Goal: Information Seeking & Learning: Learn about a topic

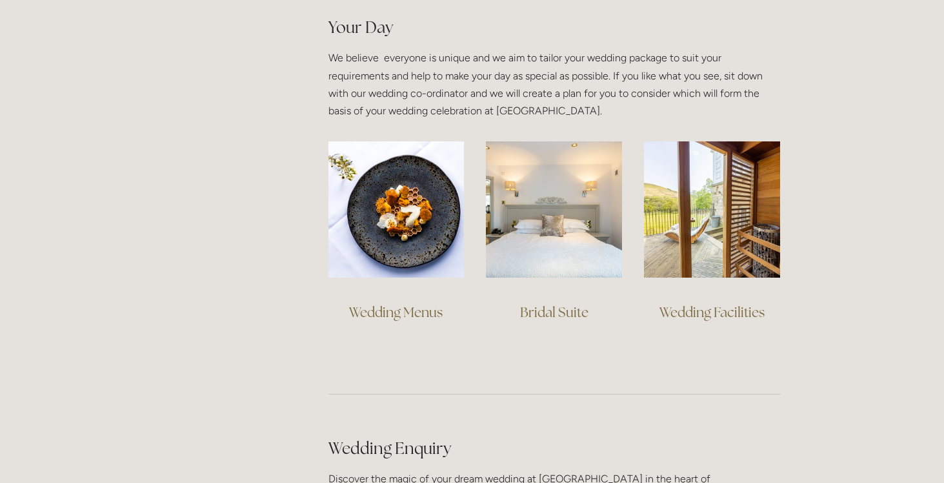
scroll to position [920, 0]
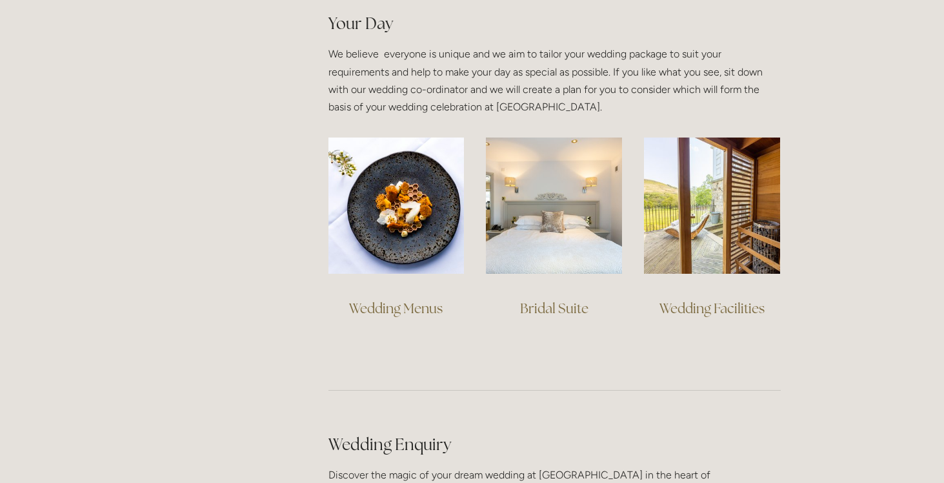
click at [403, 307] on link "Wedding Menus" at bounding box center [396, 307] width 94 height 17
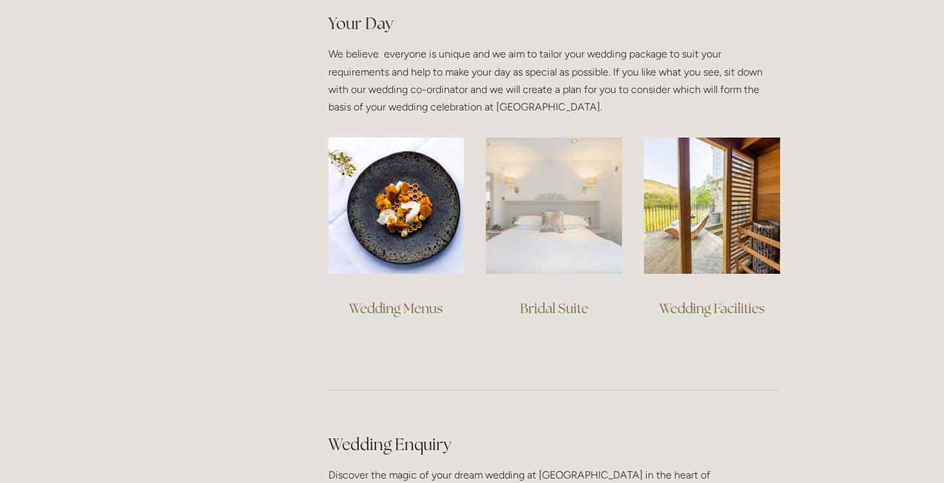
click at [536, 225] on img at bounding box center [554, 205] width 136 height 136
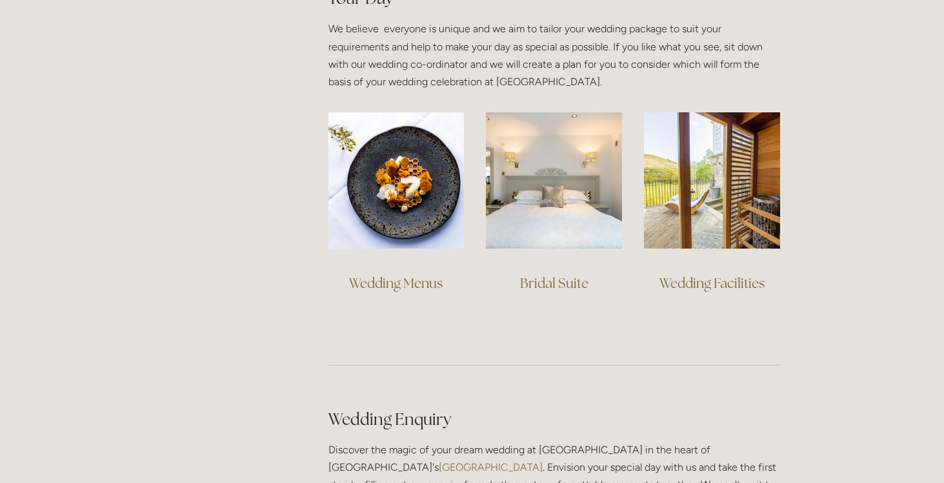
scroll to position [953, 0]
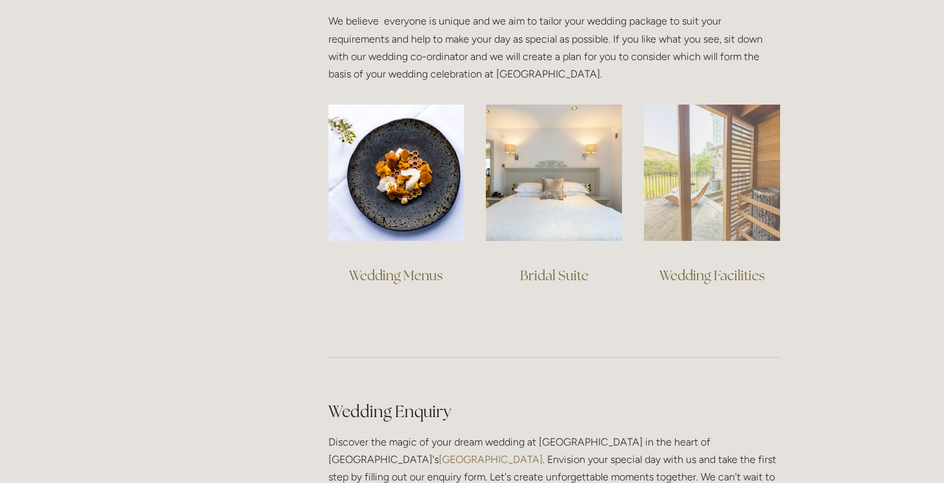
click at [720, 222] on img at bounding box center [712, 173] width 136 height 136
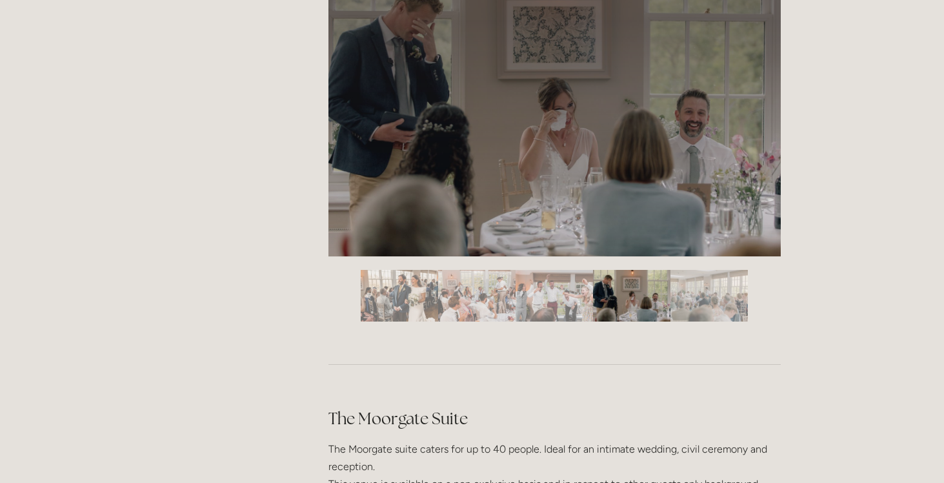
scroll to position [2087, 0]
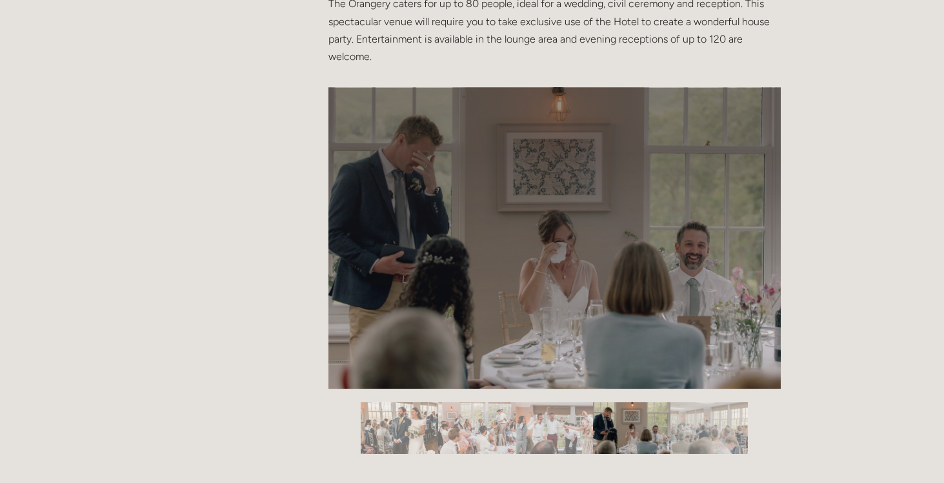
click at [509, 394] on div at bounding box center [554, 394] width 452 height 0
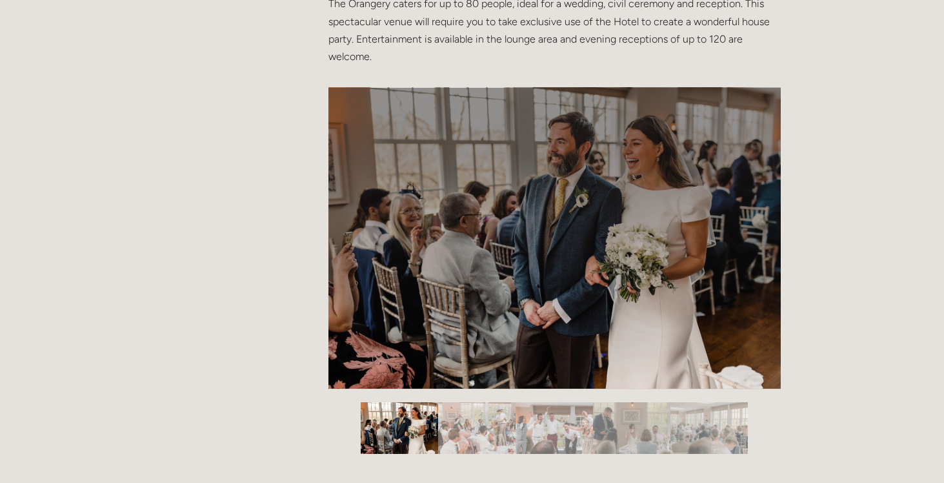
click at [738, 394] on div at bounding box center [554, 394] width 452 height 0
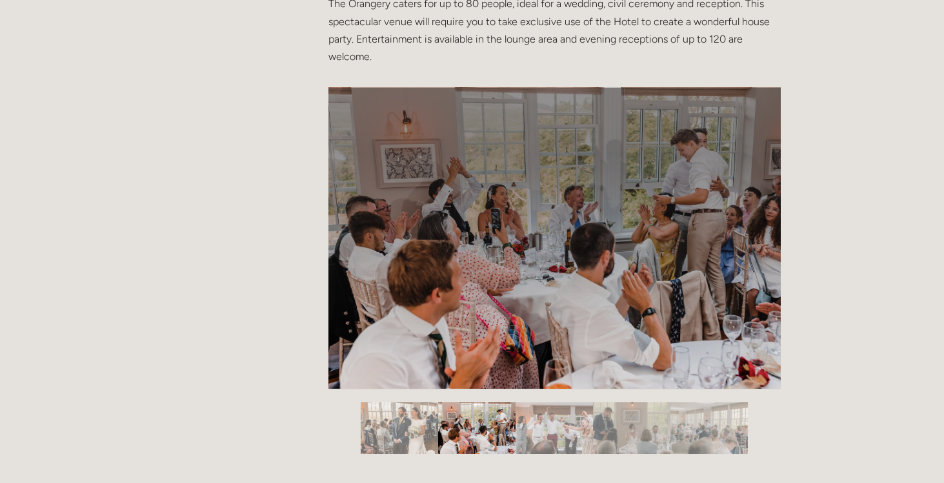
click at [738, 394] on div at bounding box center [554, 394] width 452 height 0
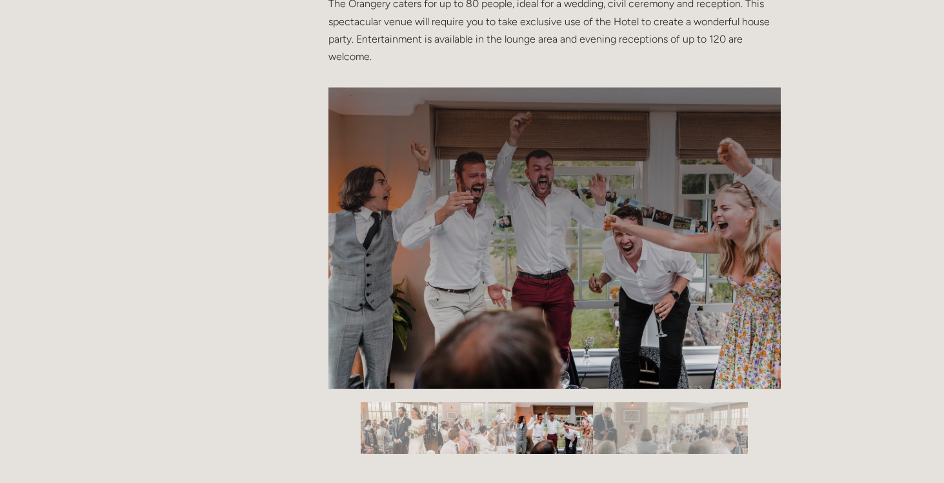
click at [738, 394] on div at bounding box center [554, 394] width 452 height 0
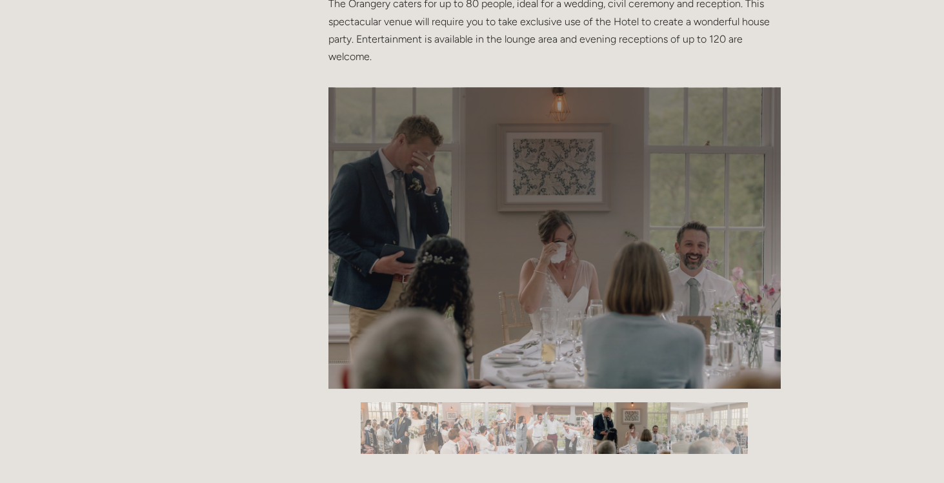
click at [738, 394] on div at bounding box center [554, 394] width 452 height 0
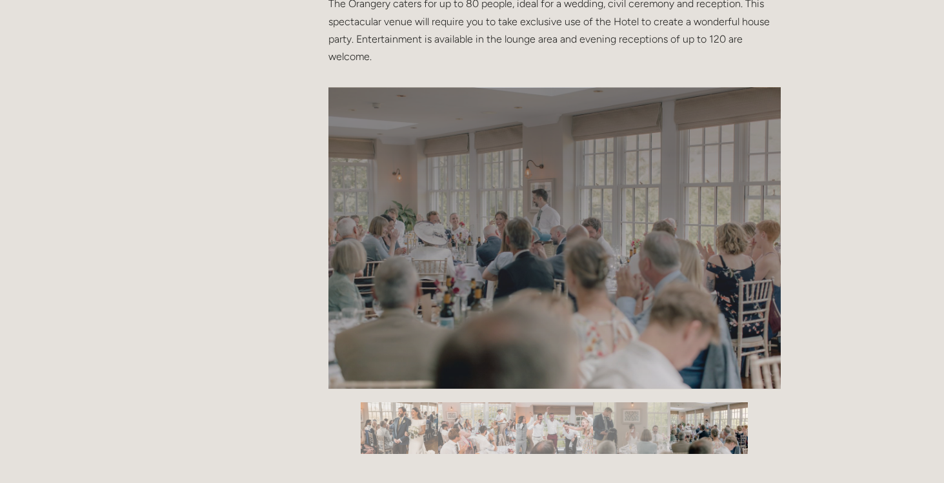
click at [738, 394] on div at bounding box center [554, 394] width 452 height 0
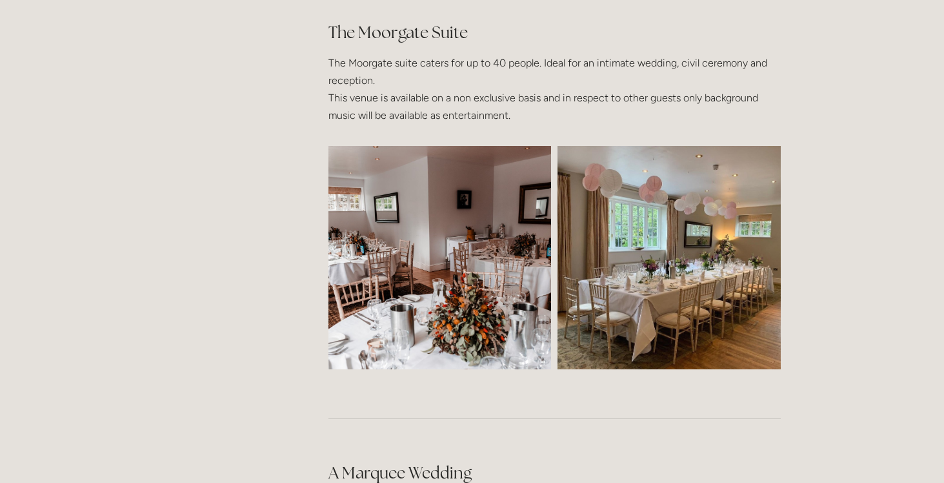
scroll to position [2607, 0]
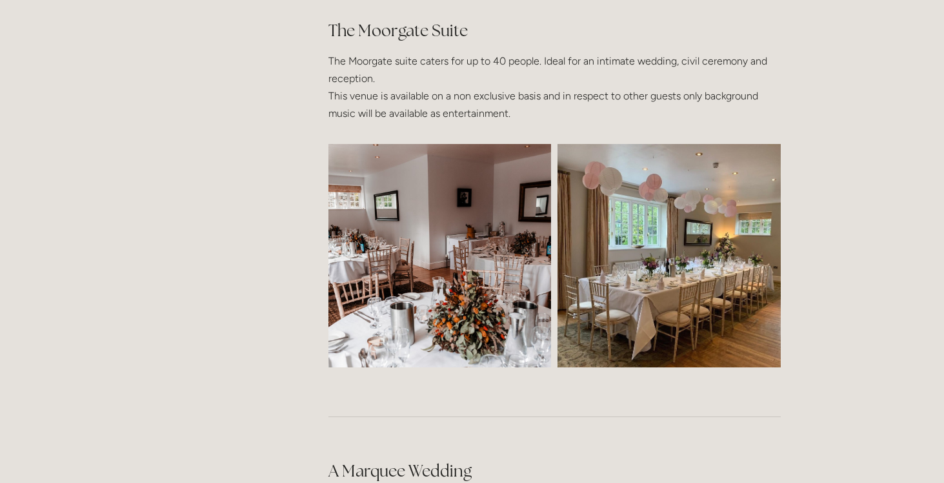
click at [421, 271] on img at bounding box center [439, 255] width 335 height 223
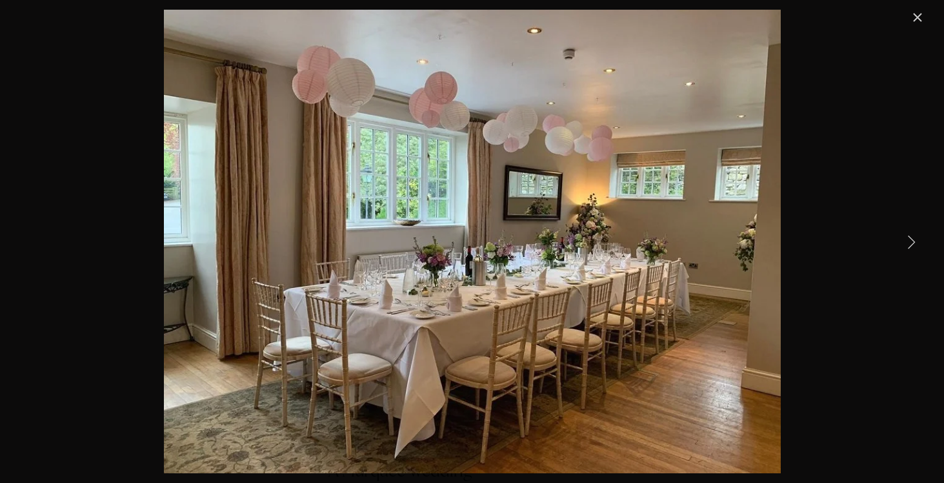
click at [914, 18] on link "Close" at bounding box center [917, 17] width 15 height 15
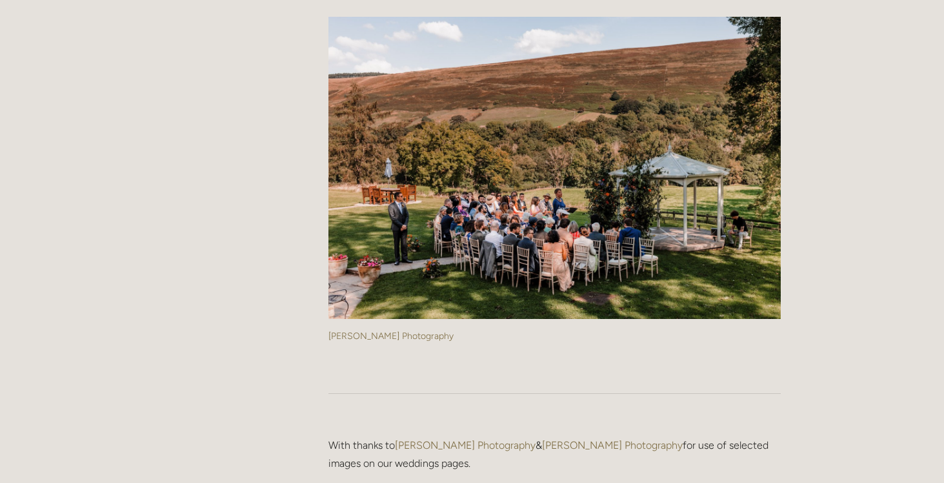
scroll to position [3228, 0]
click at [625, 207] on img at bounding box center [554, 167] width 452 height 302
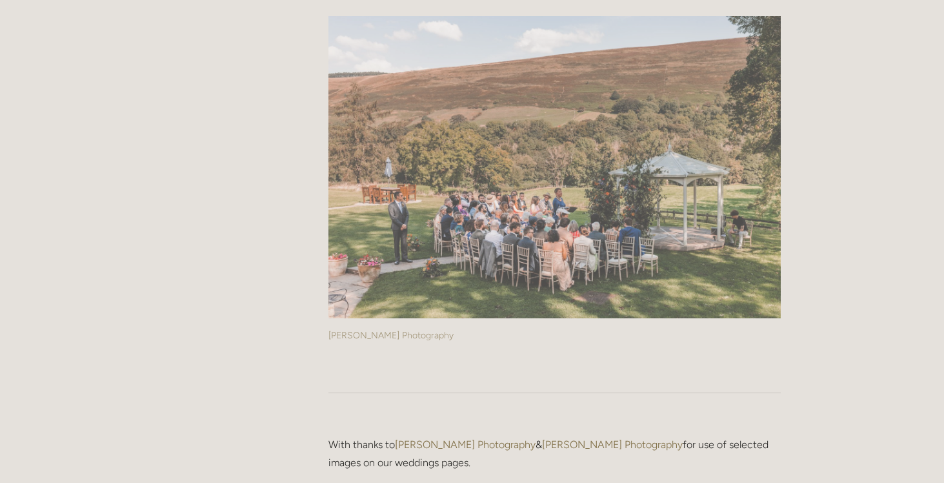
click at [589, 99] on img at bounding box center [554, 167] width 452 height 302
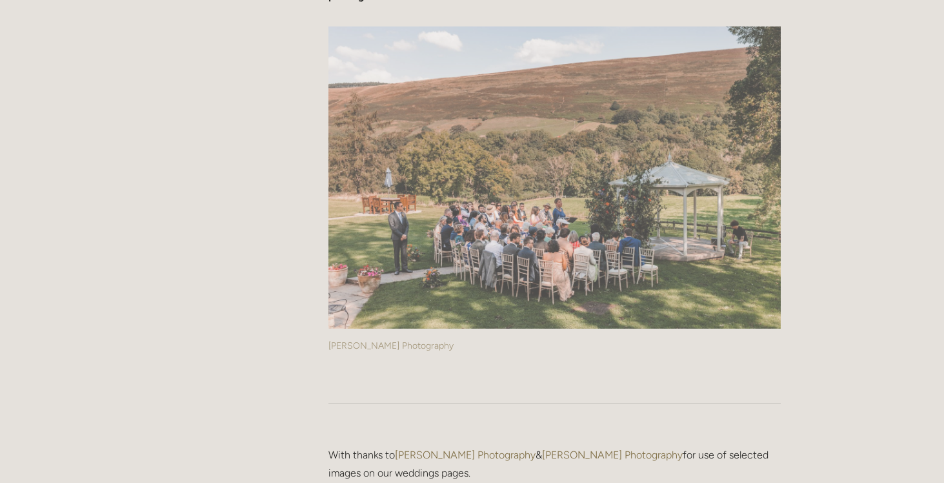
click at [691, 228] on img at bounding box center [554, 177] width 452 height 302
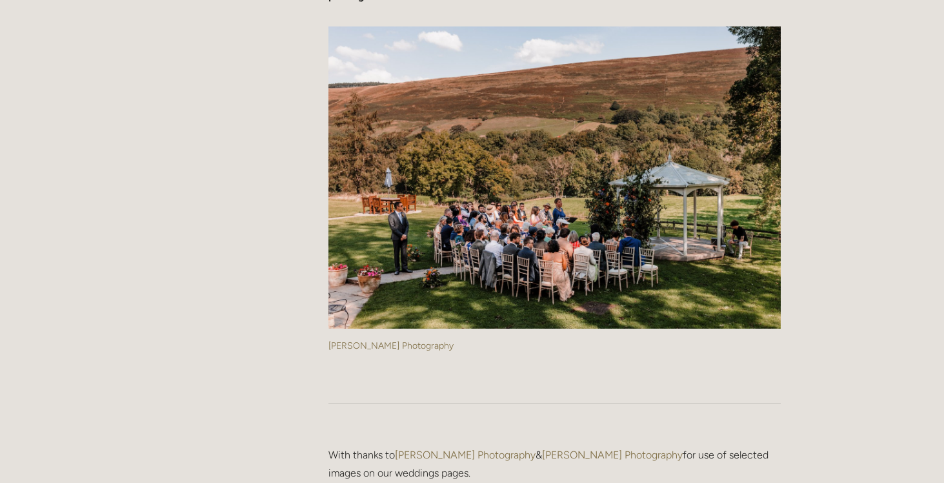
scroll to position [3178, 0]
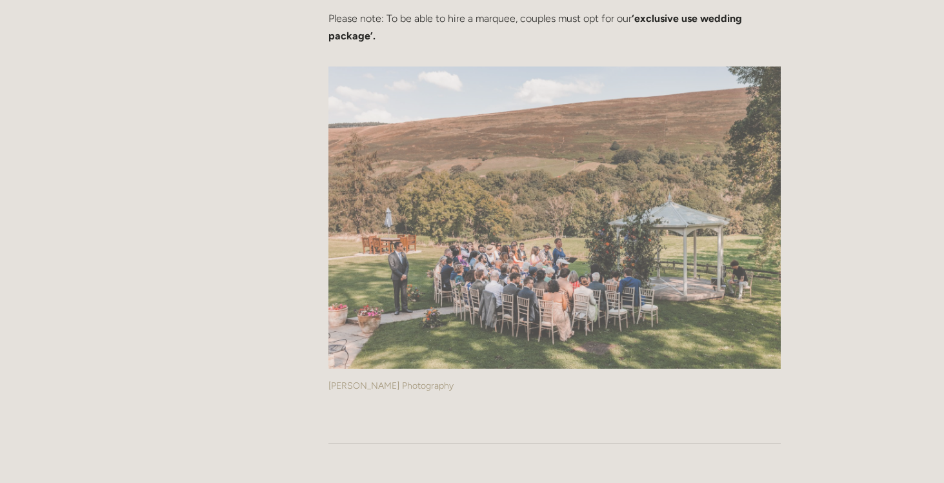
click at [408, 380] on link "Tom Hodgson Photography" at bounding box center [390, 385] width 125 height 11
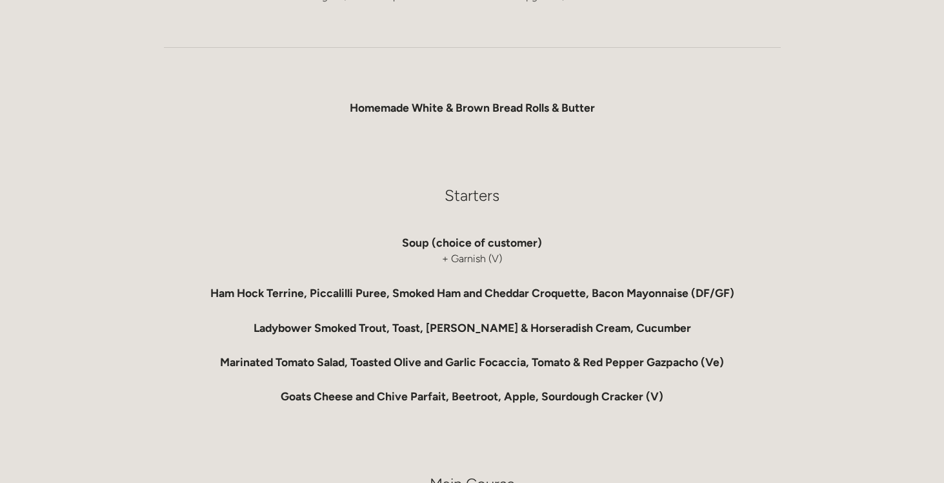
scroll to position [521, 0]
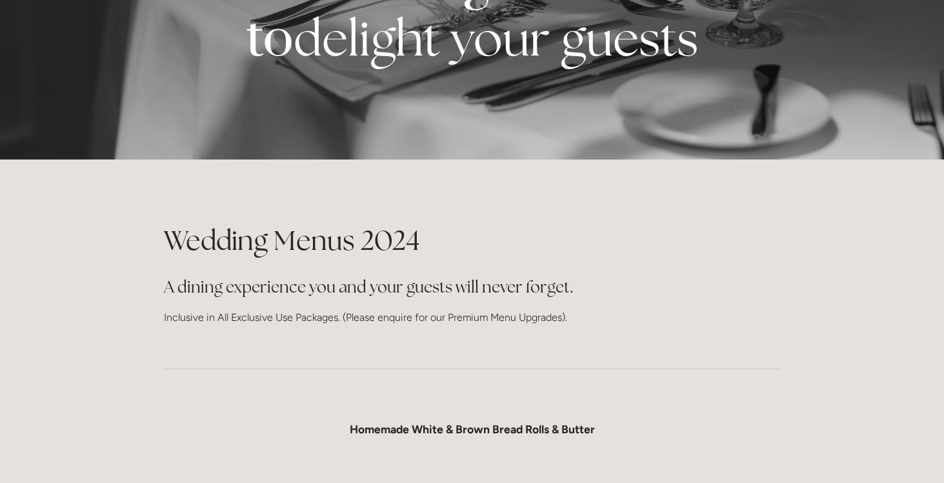
scroll to position [159, 0]
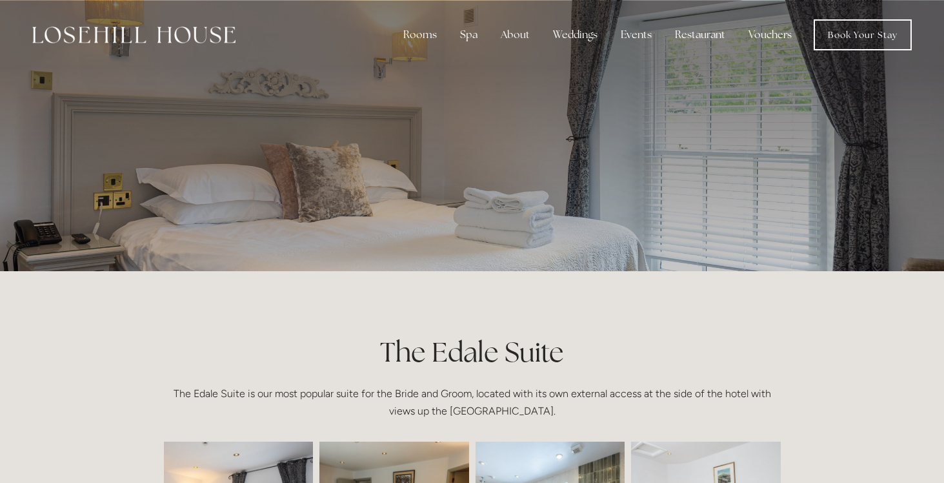
click at [535, 178] on div at bounding box center [472, 135] width 617 height 271
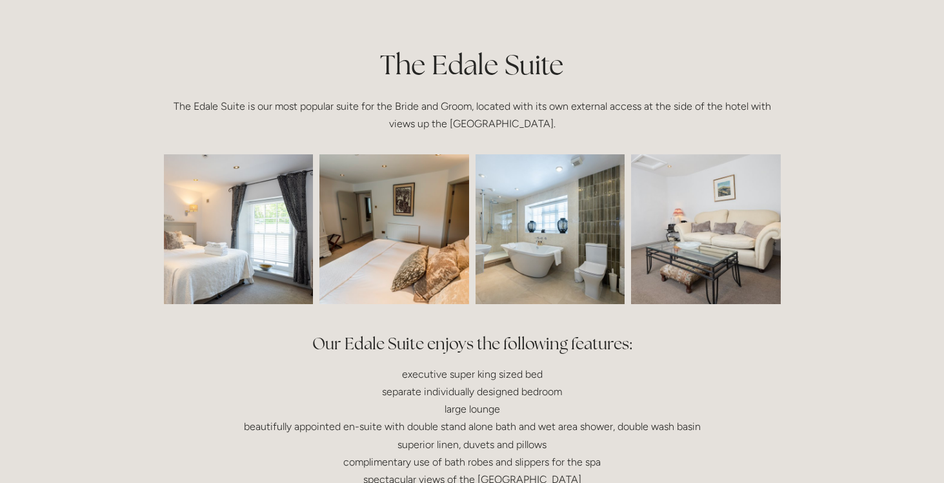
scroll to position [341, 0]
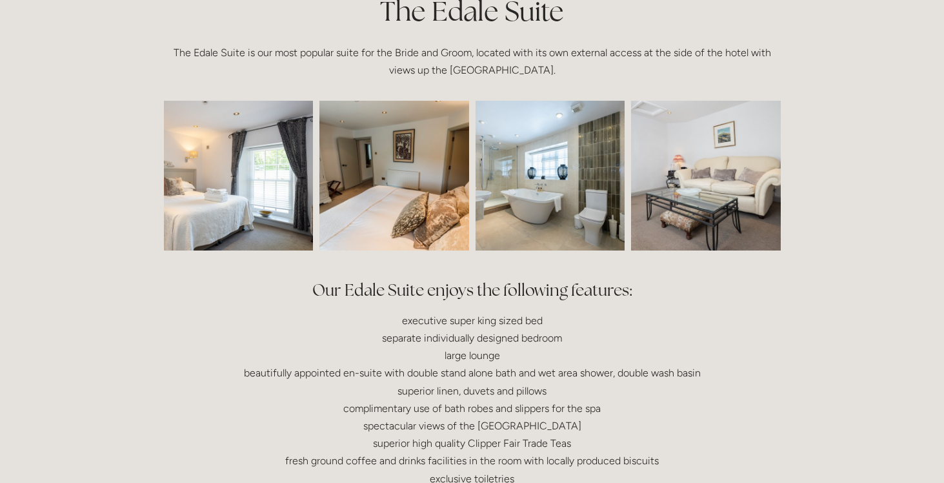
click at [234, 187] on img at bounding box center [208, 176] width 225 height 150
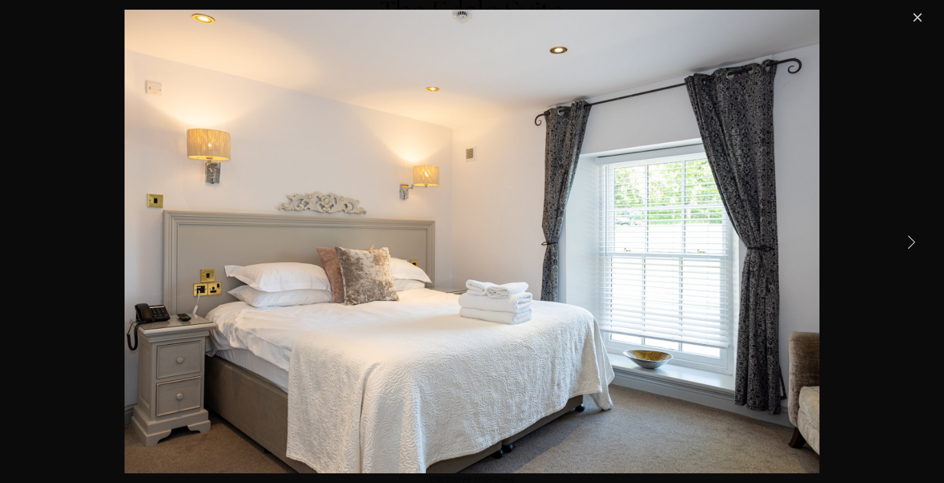
click at [914, 21] on link "Close" at bounding box center [917, 17] width 15 height 15
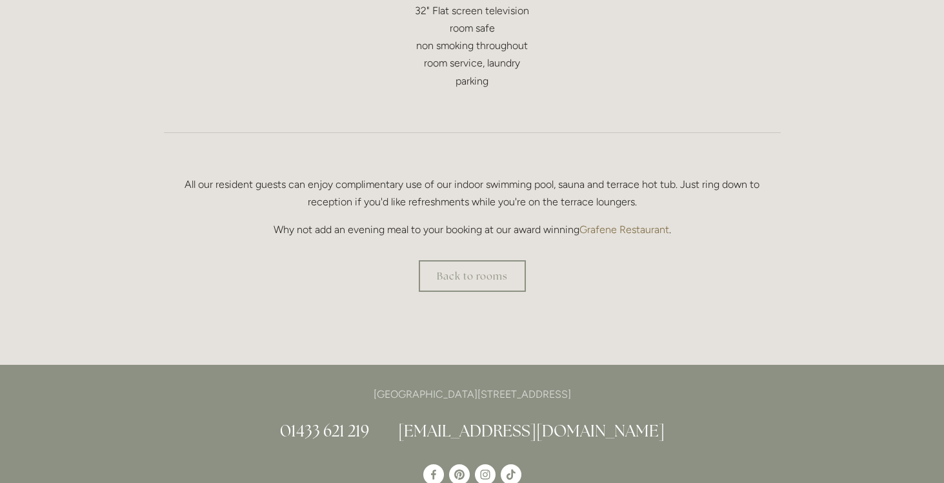
scroll to position [829, 0]
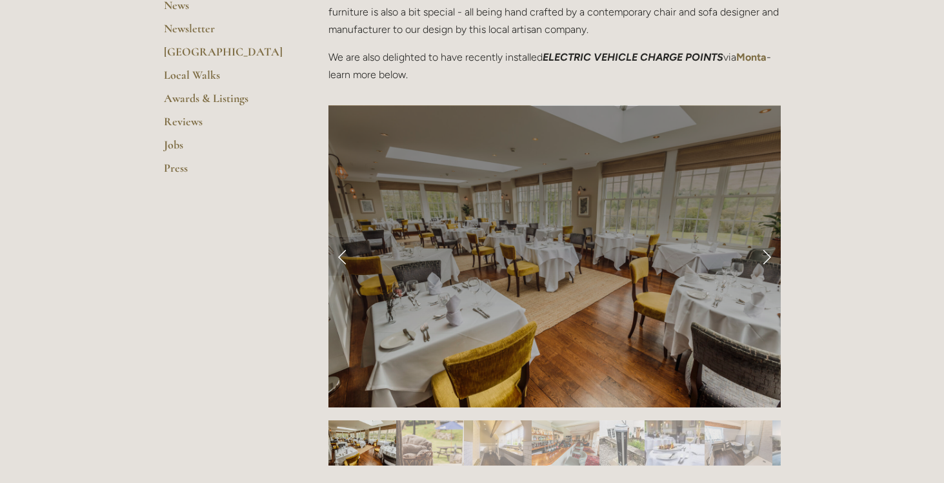
scroll to position [479, 0]
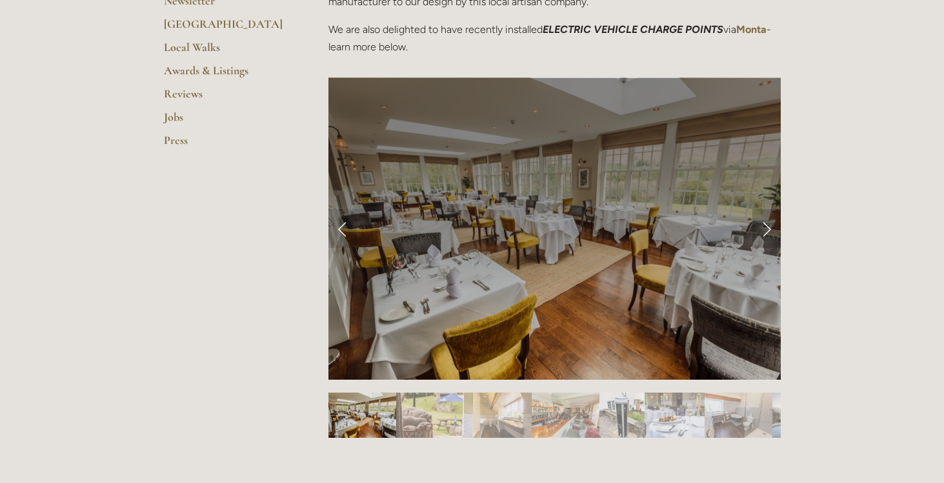
click at [753, 232] on link "Next Slide" at bounding box center [766, 228] width 28 height 39
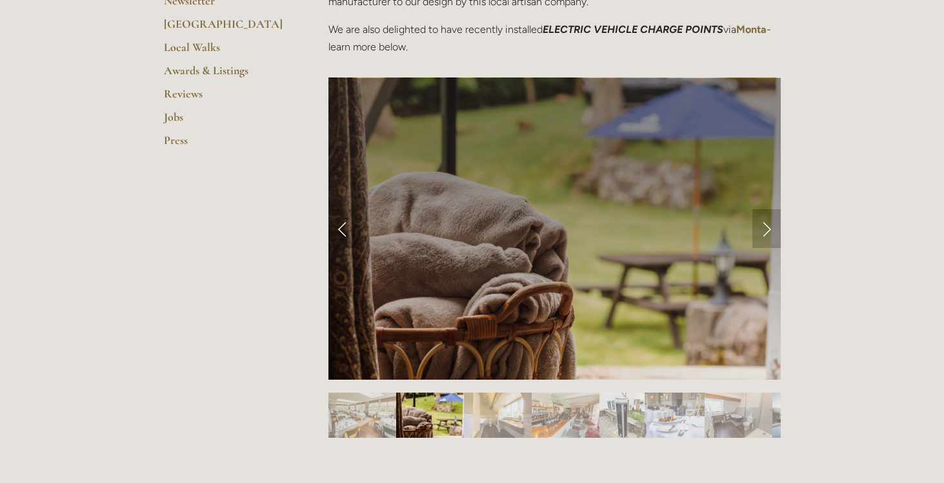
click at [753, 232] on link "Next Slide" at bounding box center [766, 228] width 28 height 39
click at [766, 234] on link "Next Slide" at bounding box center [766, 228] width 28 height 39
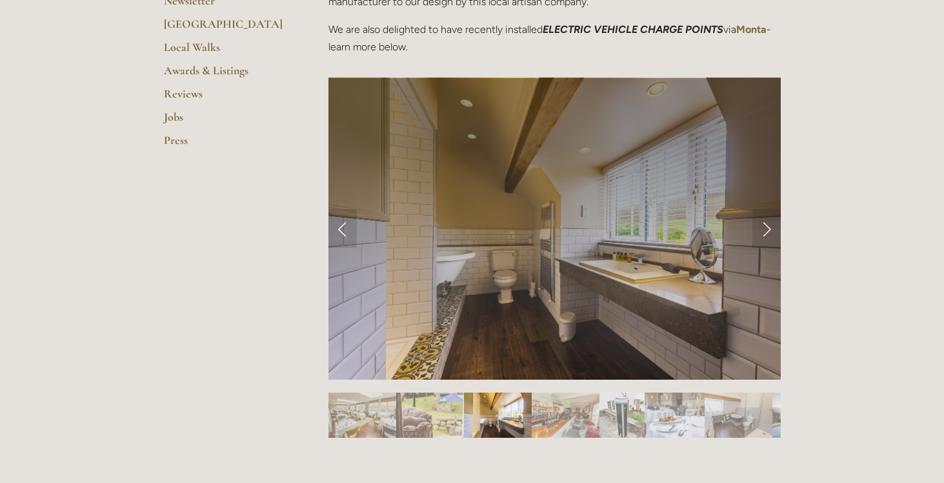
click at [383, 401] on img "Slide 1" at bounding box center [362, 414] width 68 height 45
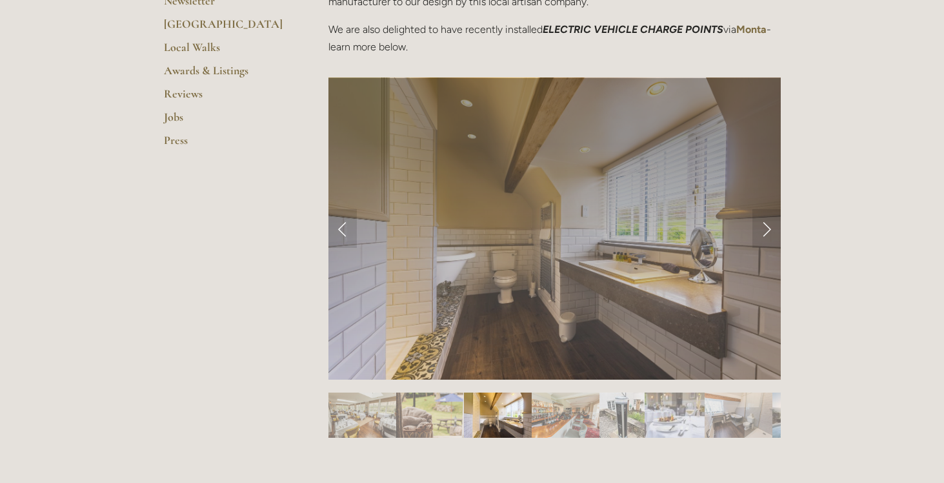
click at [418, 401] on img "Slide 2" at bounding box center [430, 414] width 68 height 45
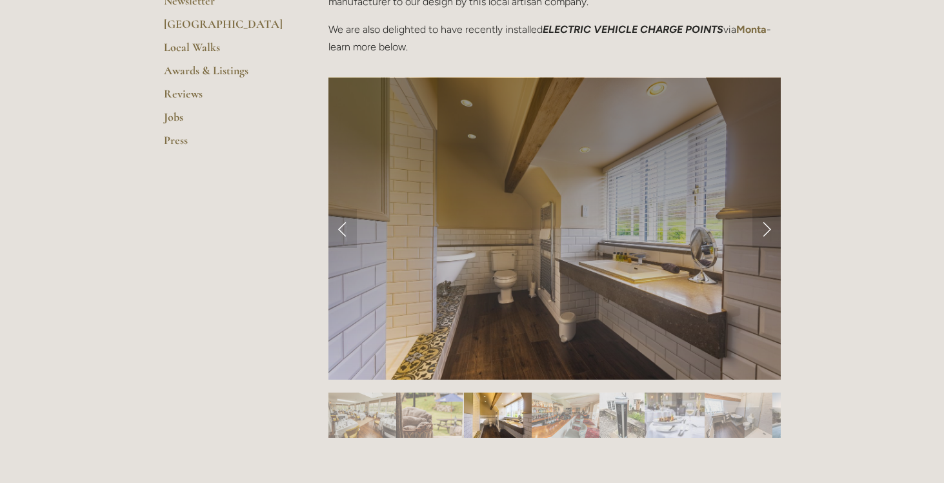
click at [502, 409] on img "Slide 3" at bounding box center [498, 414] width 68 height 45
click at [571, 419] on img "Slide 4" at bounding box center [566, 414] width 68 height 45
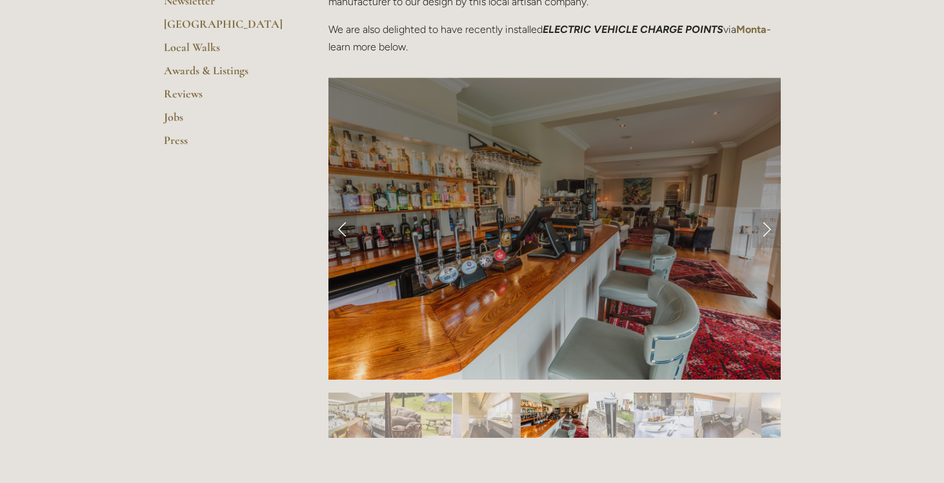
click at [611, 419] on img "Slide 5" at bounding box center [611, 414] width 45 height 45
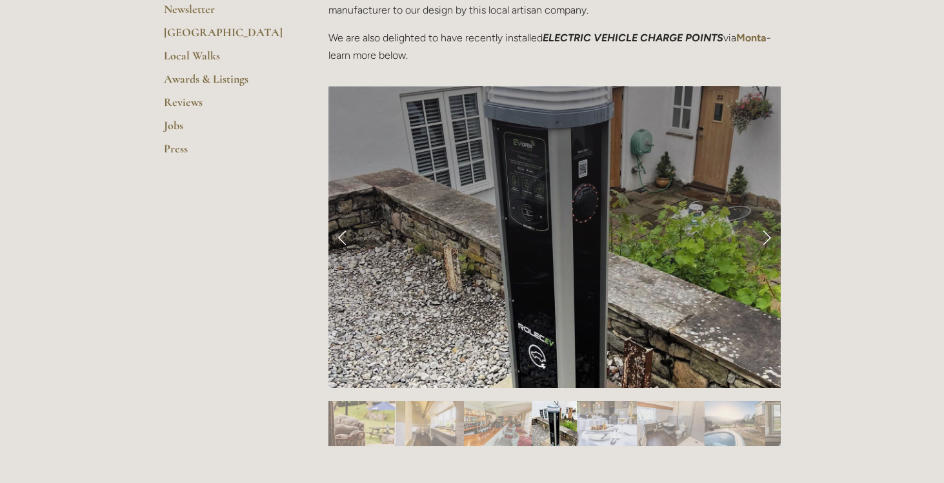
scroll to position [469, 0]
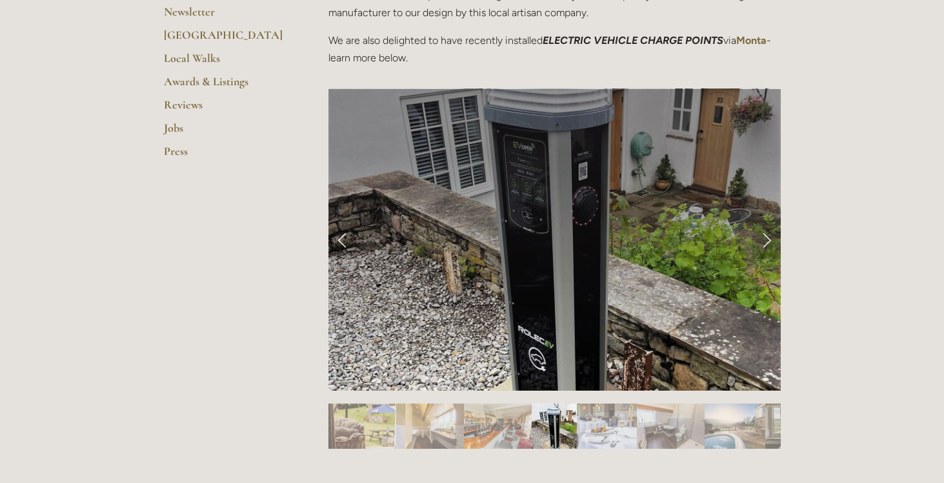
click at [765, 242] on link "Next Slide" at bounding box center [766, 239] width 28 height 39
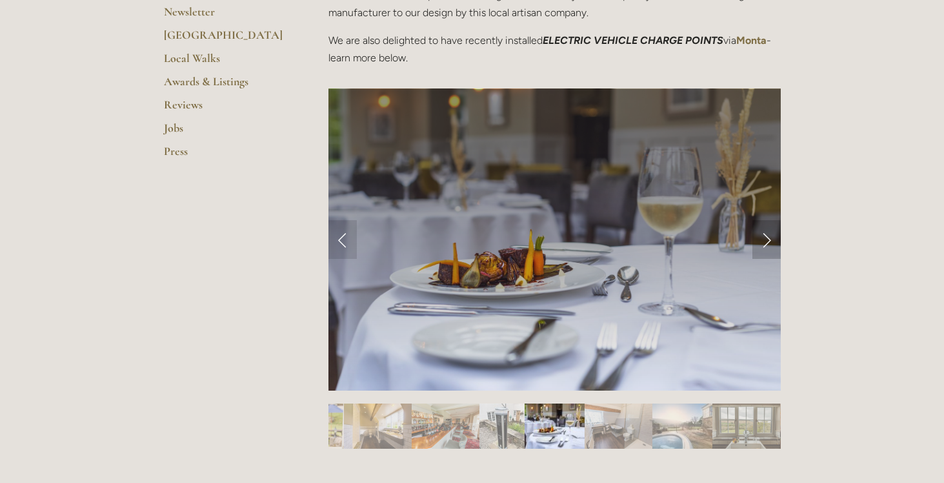
click at [765, 242] on link "Next Slide" at bounding box center [766, 239] width 28 height 39
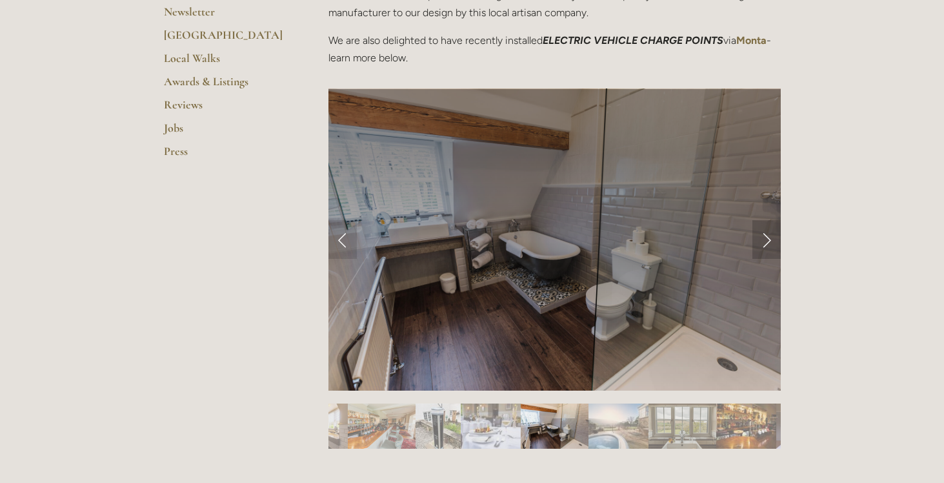
click at [765, 242] on link "Next Slide" at bounding box center [766, 239] width 28 height 39
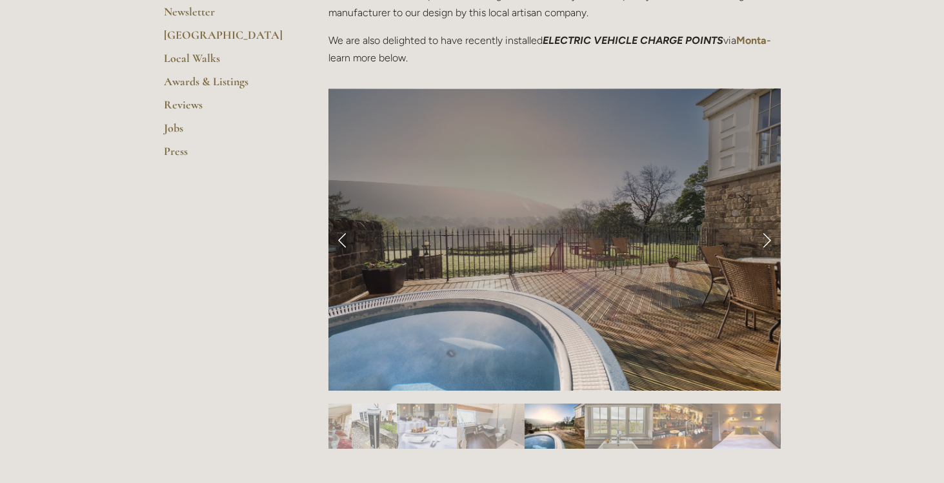
click at [765, 242] on link "Next Slide" at bounding box center [766, 239] width 28 height 39
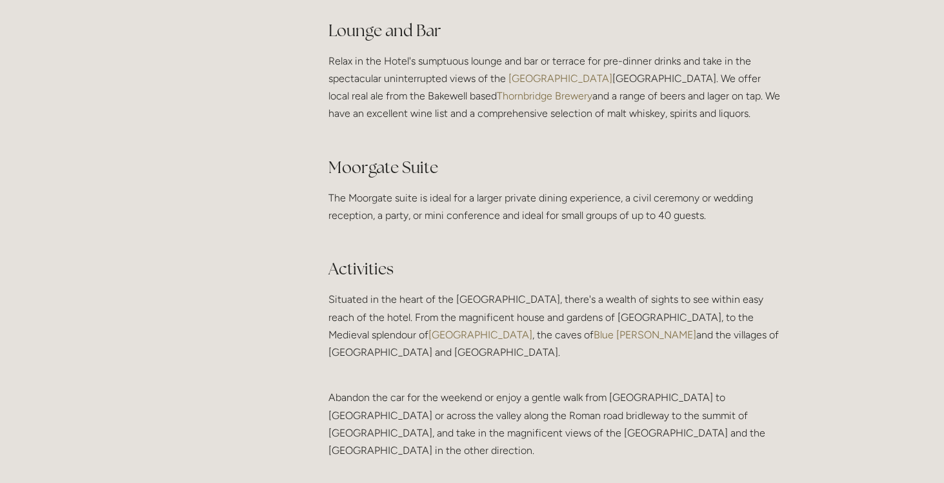
scroll to position [2454, 0]
